Goal: Task Accomplishment & Management: Use online tool/utility

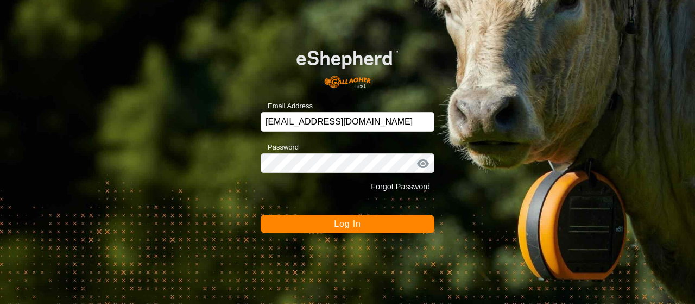
click at [352, 228] on span "Log In" at bounding box center [347, 223] width 27 height 9
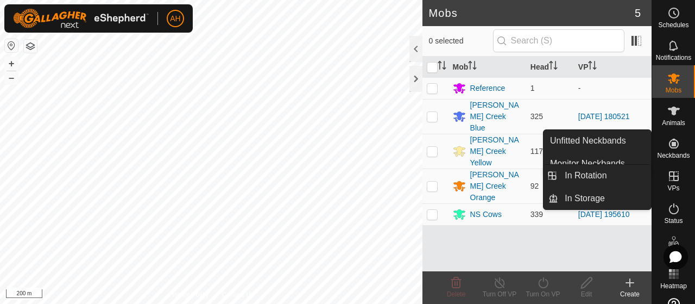
click at [674, 187] on span "VPs" at bounding box center [673, 188] width 12 height 7
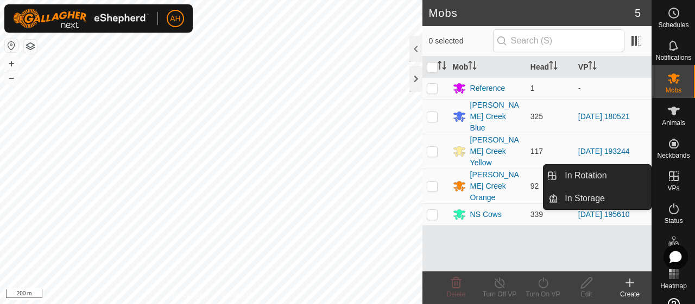
click at [674, 186] on span "VPs" at bounding box center [673, 188] width 12 height 7
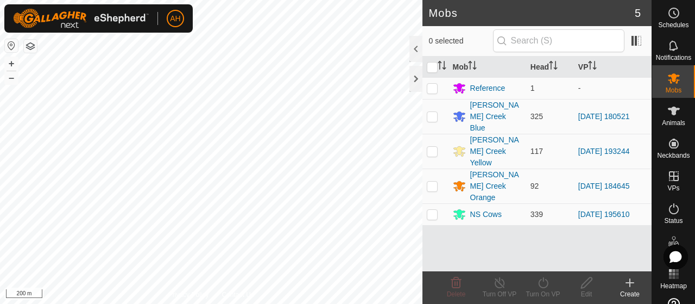
click at [633, 293] on div "Create" at bounding box center [629, 294] width 43 height 10
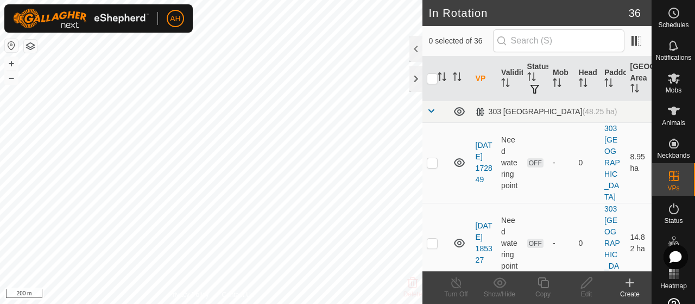
click at [631, 292] on div "Create" at bounding box center [629, 294] width 43 height 10
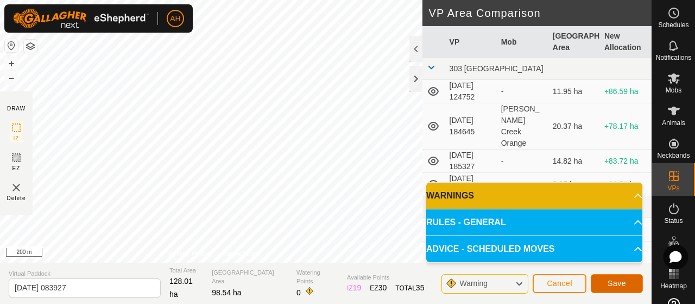
click at [624, 283] on span "Save" at bounding box center [617, 283] width 18 height 9
